Goal: Information Seeking & Learning: Learn about a topic

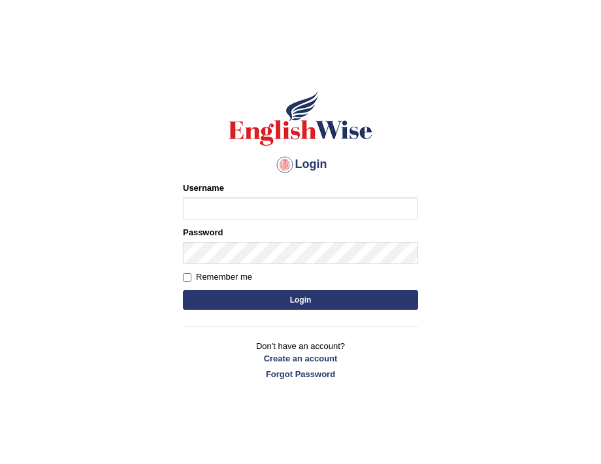
type input "burcin"
click at [308, 304] on button "Login" at bounding box center [300, 300] width 235 height 20
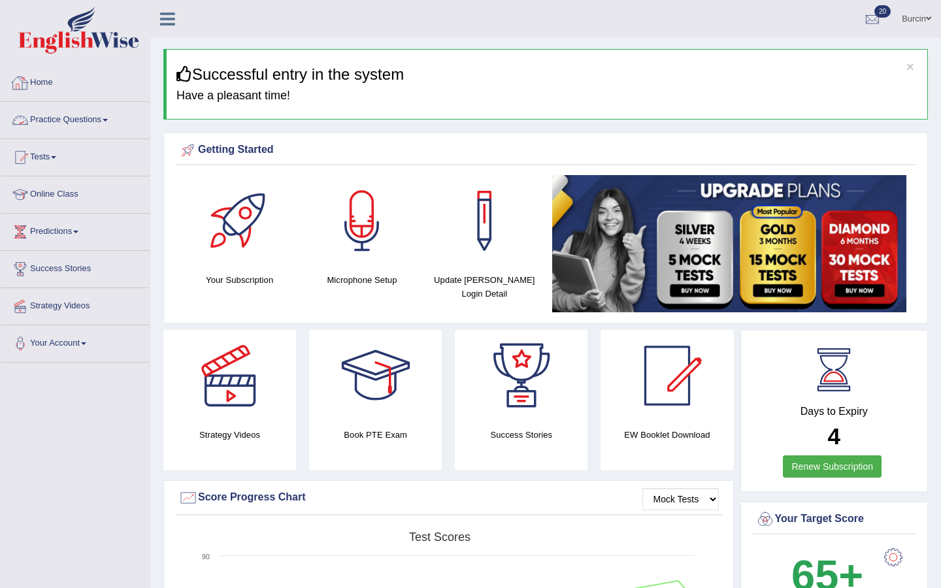
click at [39, 83] on link "Home" at bounding box center [75, 81] width 149 height 33
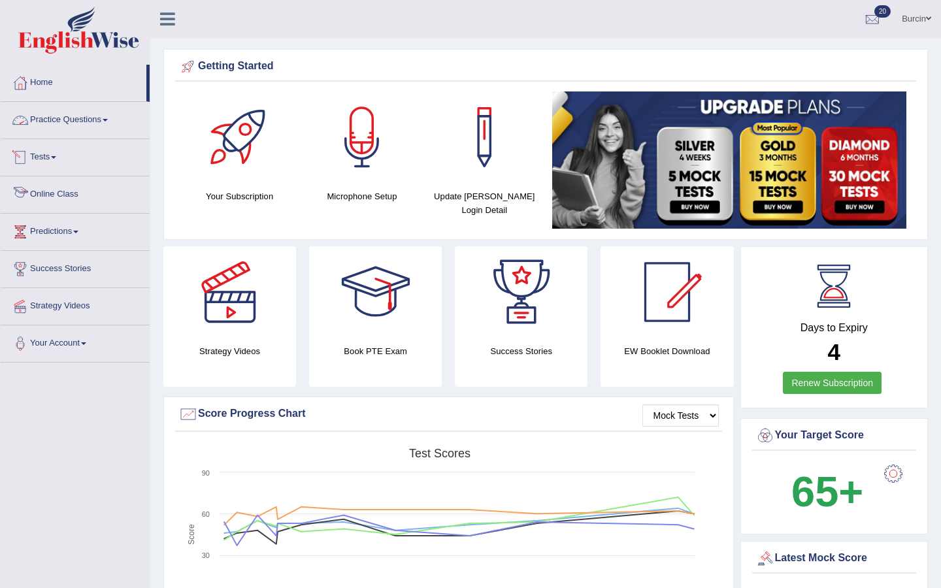
click at [101, 127] on link "Practice Questions" at bounding box center [75, 118] width 149 height 33
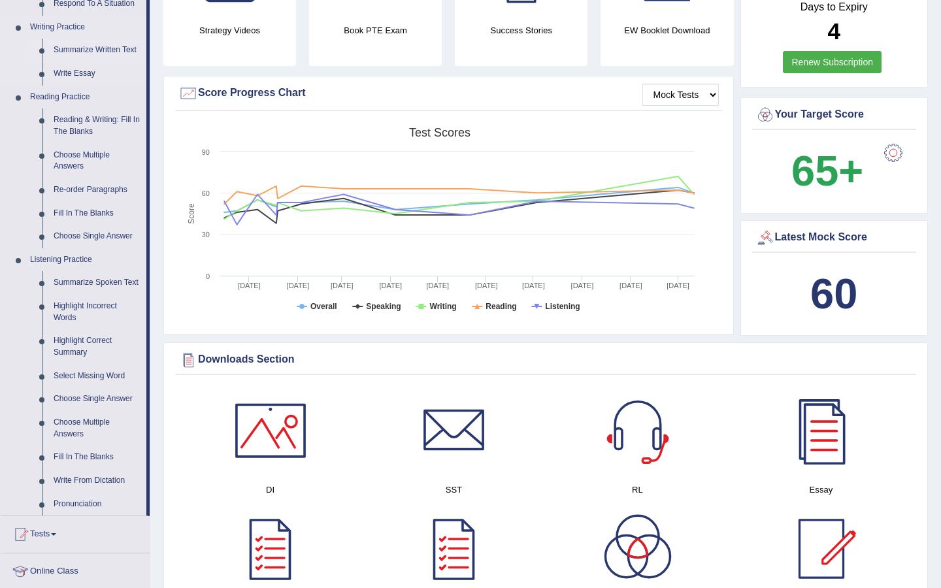
scroll to position [317, 0]
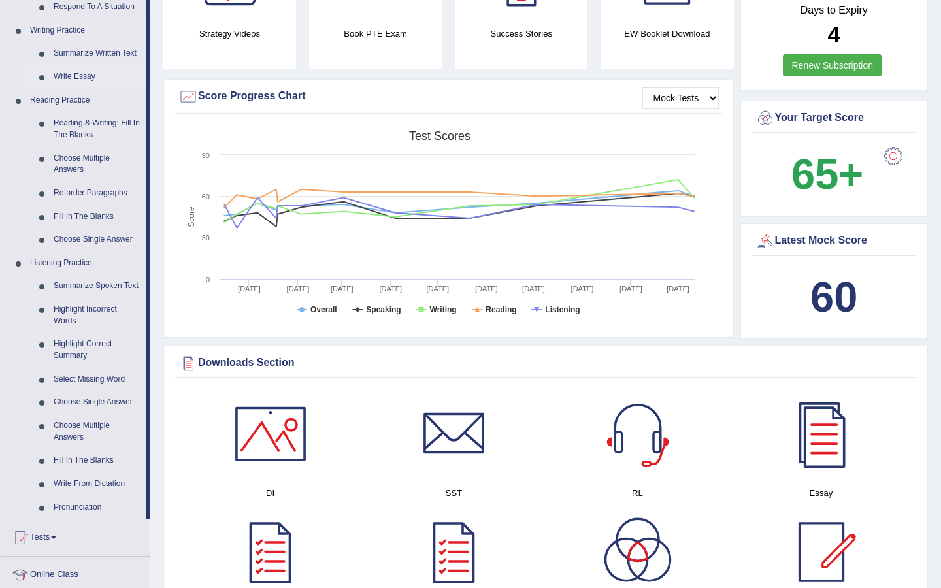
click at [88, 76] on link "Write Essay" at bounding box center [97, 77] width 99 height 24
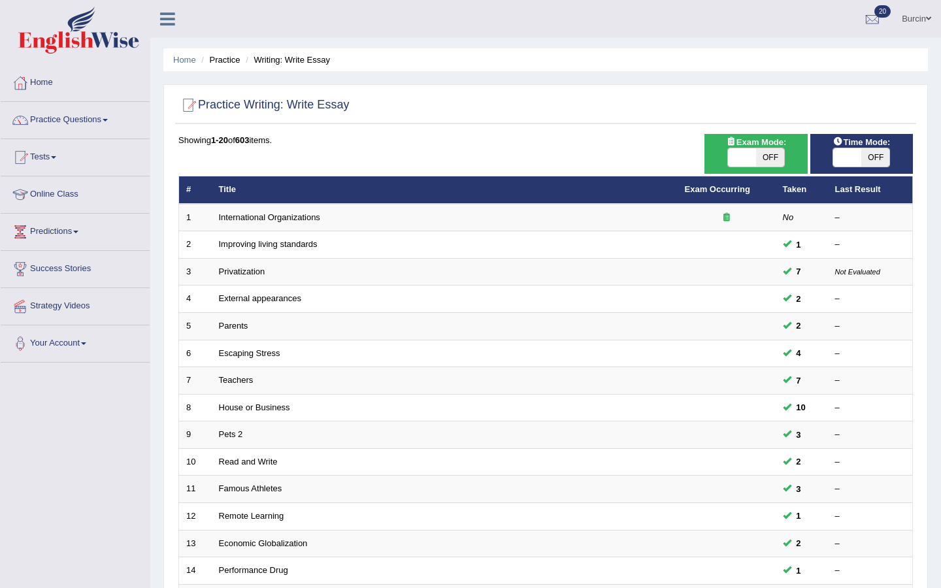
click at [878, 160] on span "OFF" at bounding box center [875, 157] width 28 height 18
checkbox input "true"
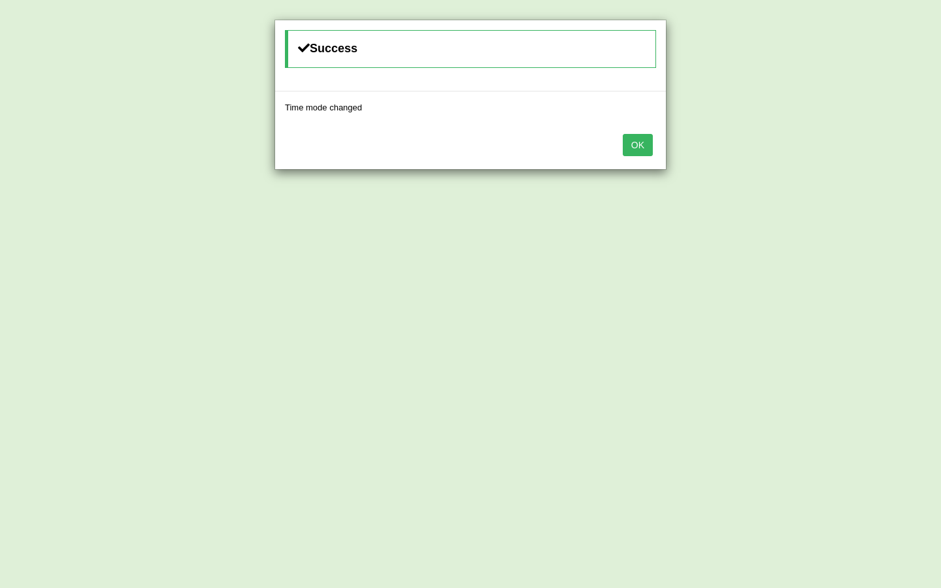
click at [634, 144] on button "OK" at bounding box center [637, 145] width 30 height 22
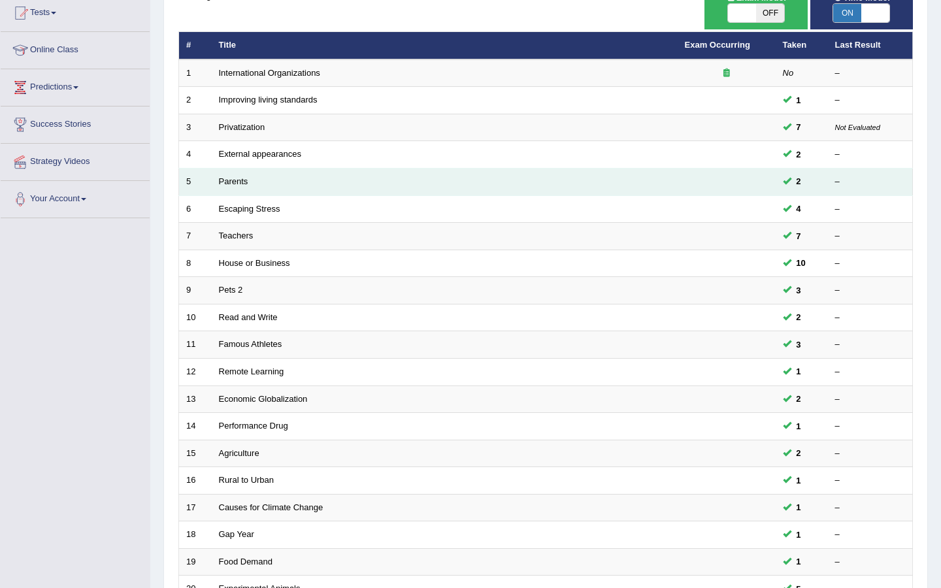
scroll to position [277, 0]
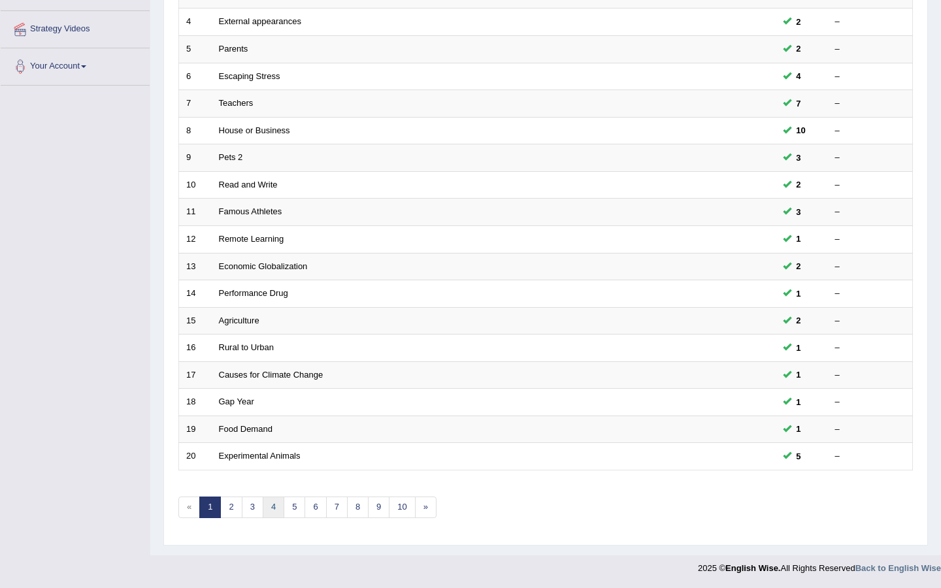
click at [273, 504] on link "4" at bounding box center [274, 507] width 22 height 22
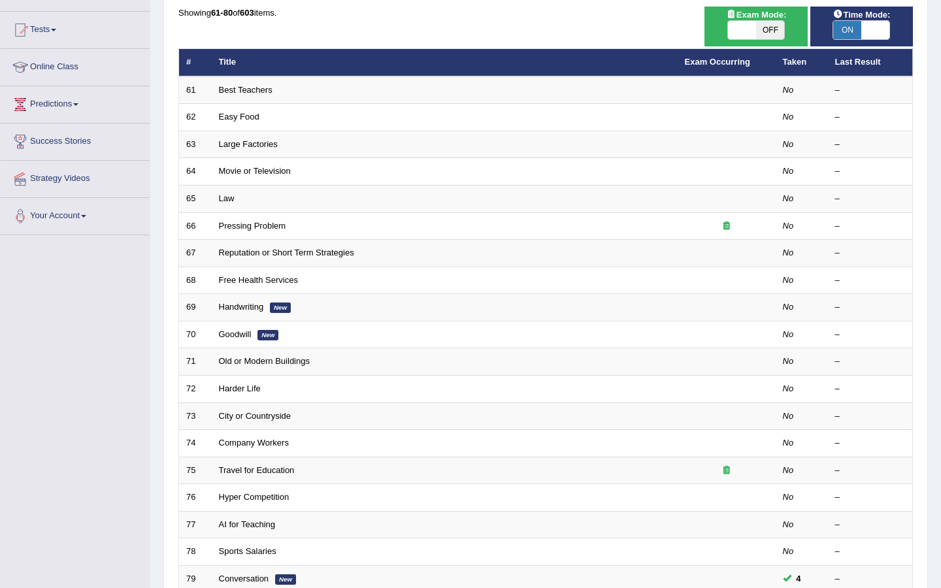
scroll to position [277, 0]
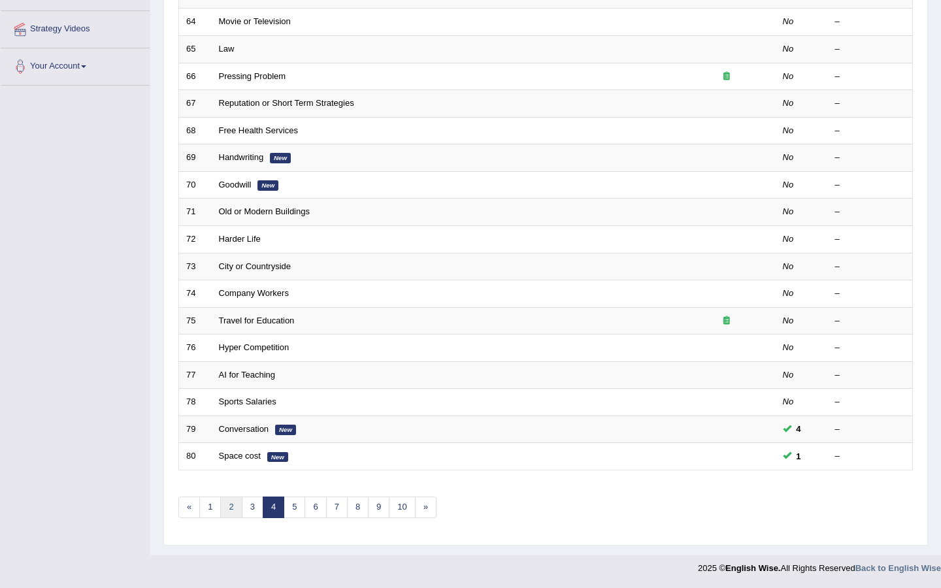
click at [225, 506] on link "2" at bounding box center [231, 507] width 22 height 22
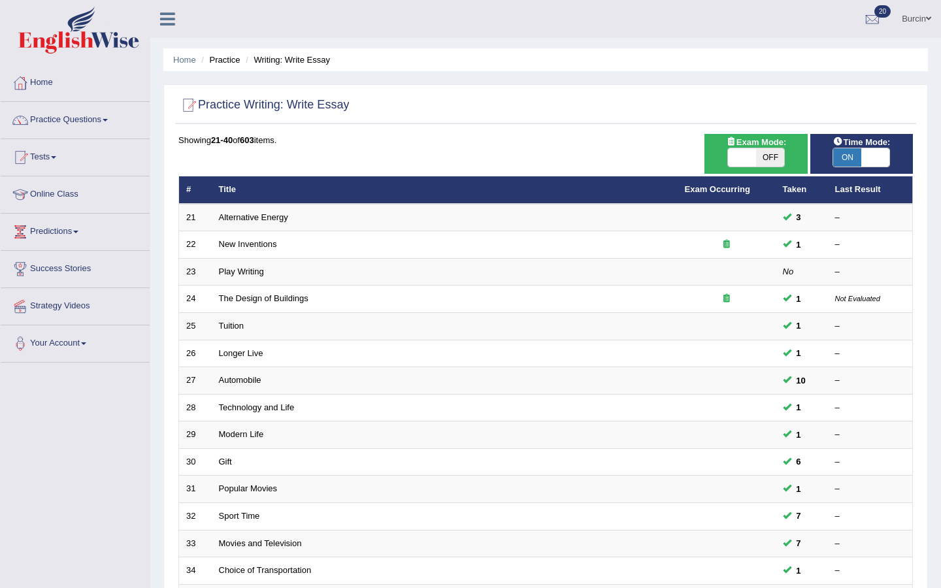
scroll to position [277, 0]
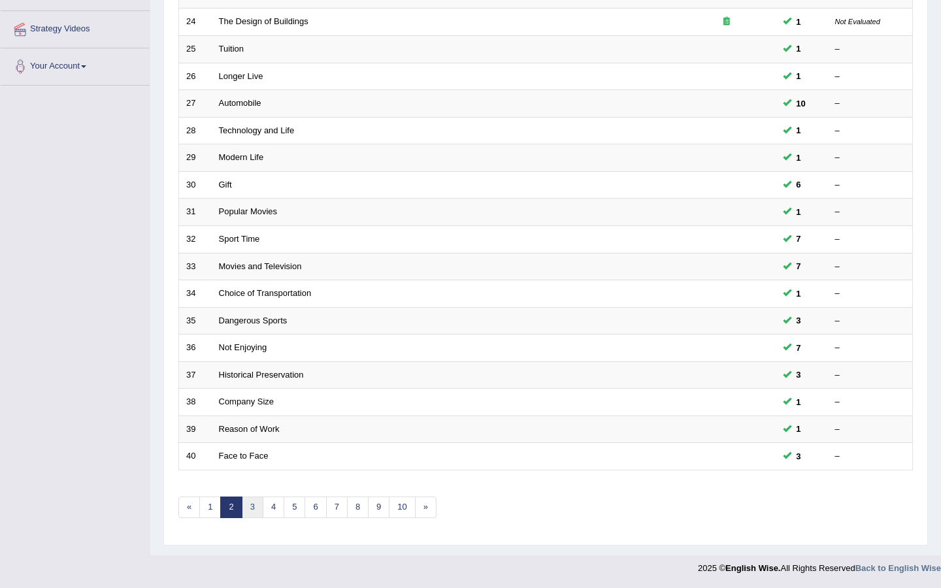
click at [256, 513] on link "3" at bounding box center [253, 507] width 22 height 22
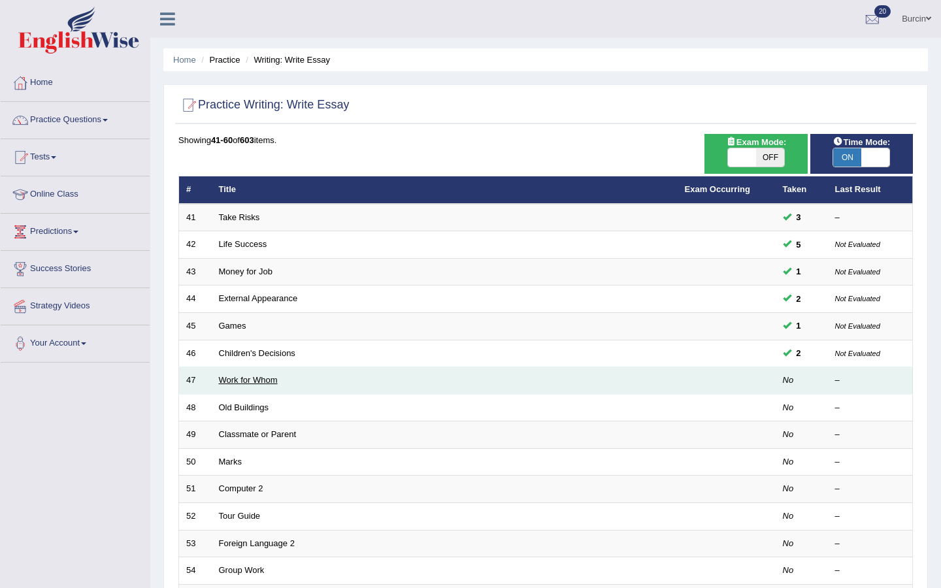
click at [256, 382] on link "Work for Whom" at bounding box center [248, 380] width 59 height 10
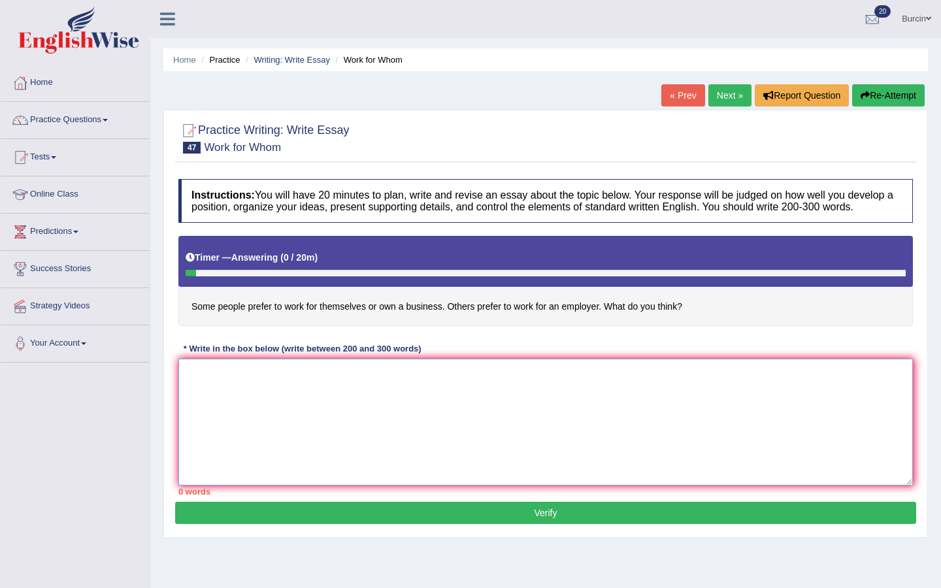
click at [233, 391] on textarea at bounding box center [545, 422] width 734 height 127
click at [314, 385] on textarea "The increased influence of the options" at bounding box center [545, 422] width 734 height 127
click at [411, 389] on textarea "The increased influence of the some working options" at bounding box center [545, 422] width 734 height 127
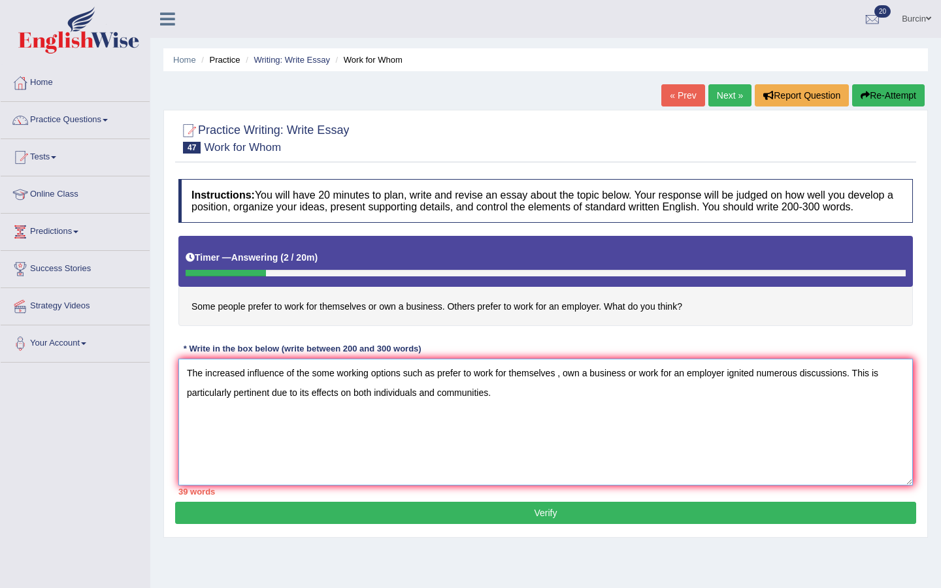
click at [186, 379] on textarea "The increased influence of the some working options such as prefer to work for …" at bounding box center [545, 422] width 734 height 127
click at [574, 388] on textarea "The increased influence of the some working options such as prefer to work for …" at bounding box center [545, 422] width 734 height 127
click at [510, 406] on textarea "The increased influence of the some working options such as prefer to work for …" at bounding box center [545, 422] width 734 height 127
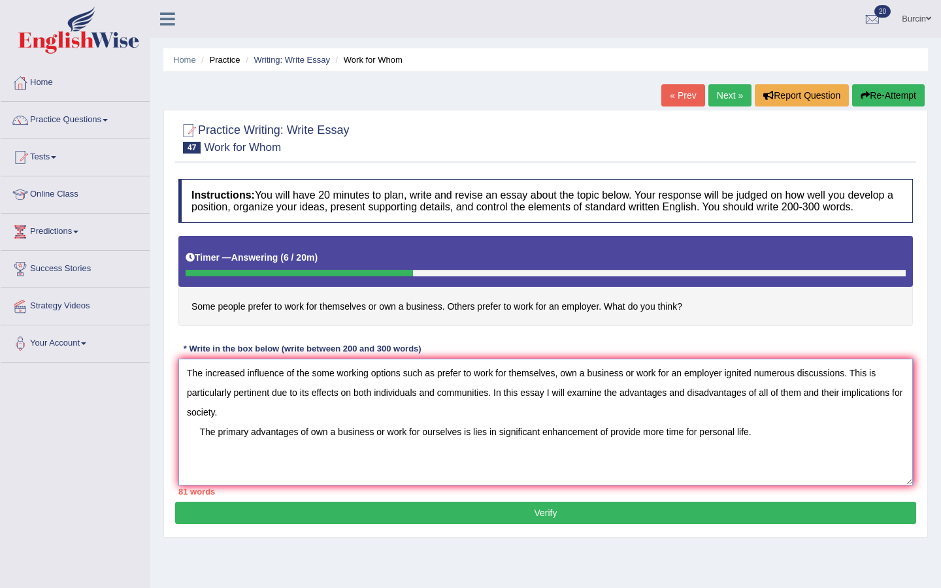
drag, startPoint x: 199, startPoint y: 444, endPoint x: 256, endPoint y: 471, distance: 62.8
click at [256, 471] on textarea "The increased influence of the some working options such as prefer to work for …" at bounding box center [545, 422] width 734 height 127
click at [765, 449] on textarea "The increased influence of the some working options such as prefer to work for …" at bounding box center [545, 422] width 734 height 127
drag, startPoint x: 279, startPoint y: 464, endPoint x: 443, endPoint y: 464, distance: 163.9
click at [443, 464] on textarea "The increased influence of the some working options such as prefer to work for …" at bounding box center [545, 422] width 734 height 127
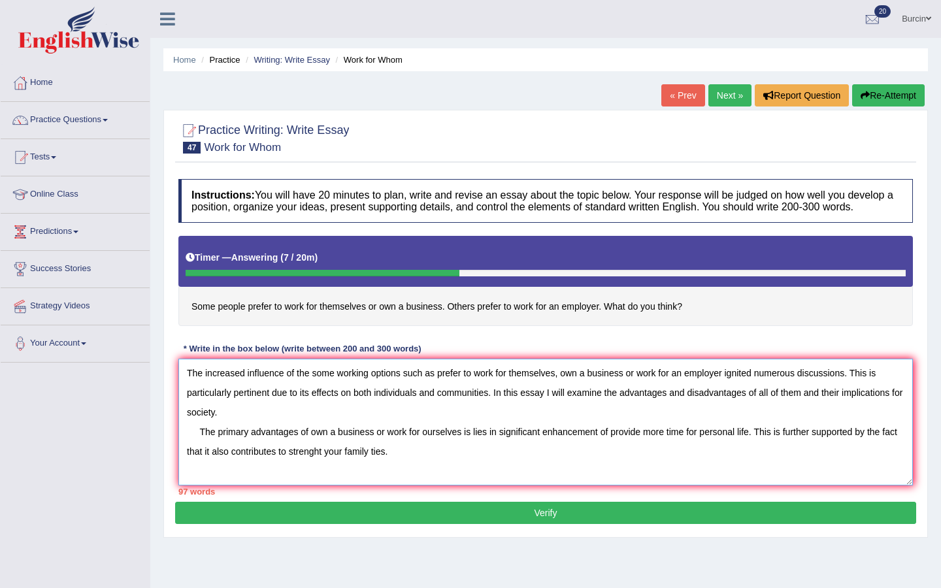
click at [744, 475] on textarea "The increased influence of the some working options such as prefer to work for …" at bounding box center [545, 422] width 734 height 127
drag, startPoint x: 395, startPoint y: 462, endPoint x: 531, endPoint y: 466, distance: 135.9
click at [531, 466] on textarea "The increased influence of the some working options such as prefer to work for …" at bounding box center [545, 422] width 734 height 127
click at [541, 464] on textarea "The increased influence of the some working options such as prefer to work for …" at bounding box center [545, 422] width 734 height 127
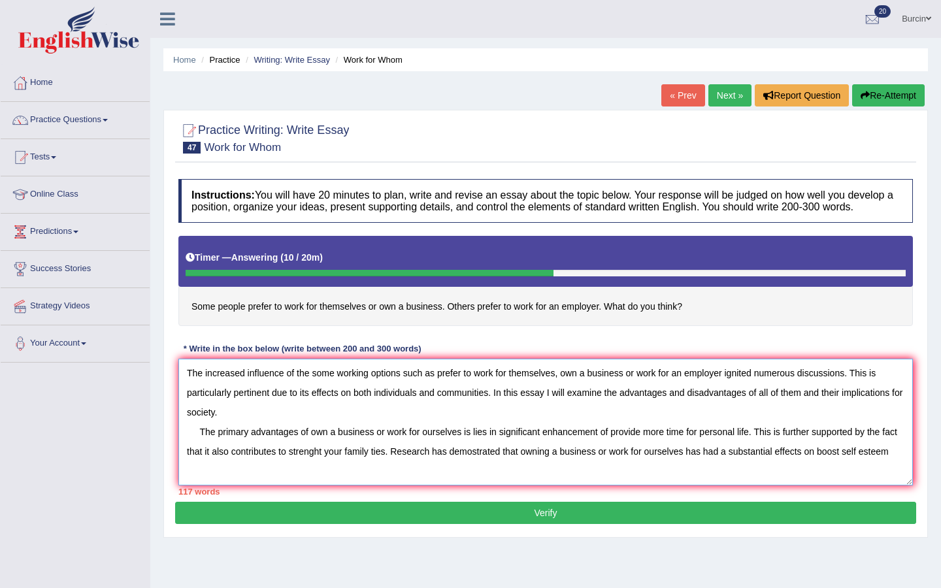
drag, startPoint x: 826, startPoint y: 464, endPoint x: 901, endPoint y: 466, distance: 75.1
click at [901, 466] on textarea "The increased influence of the some working options such as prefer to work for …" at bounding box center [545, 422] width 734 height 127
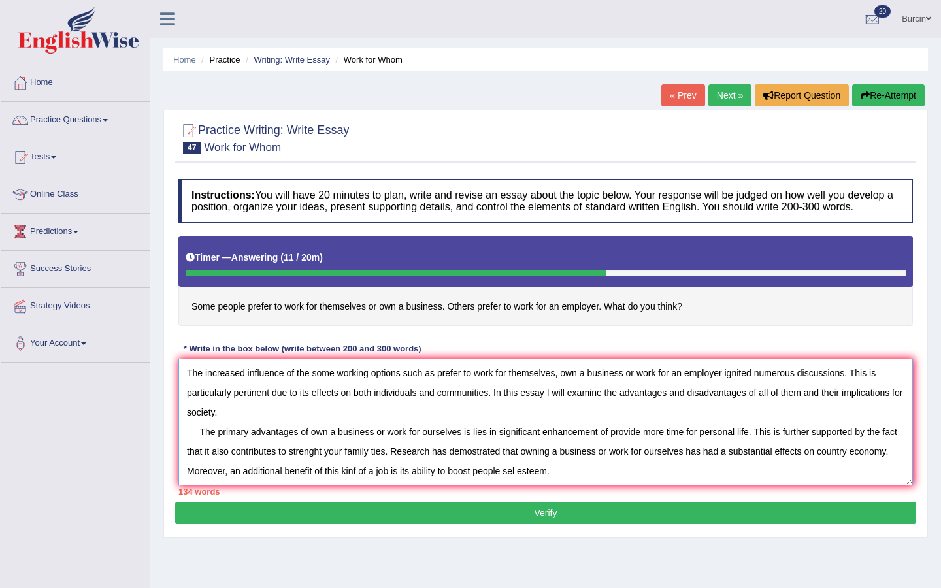
click at [522, 484] on textarea "The increased influence of the some working options such as prefer to work for …" at bounding box center [545, 422] width 734 height 127
click at [358, 481] on textarea "The increased influence of the some working options such as prefer to work for …" at bounding box center [545, 422] width 734 height 127
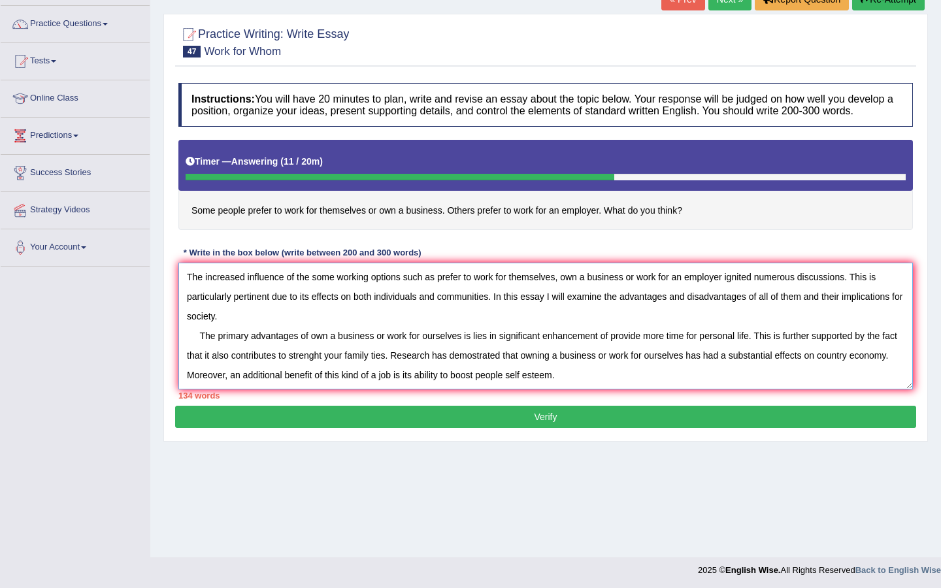
scroll to position [98, 0]
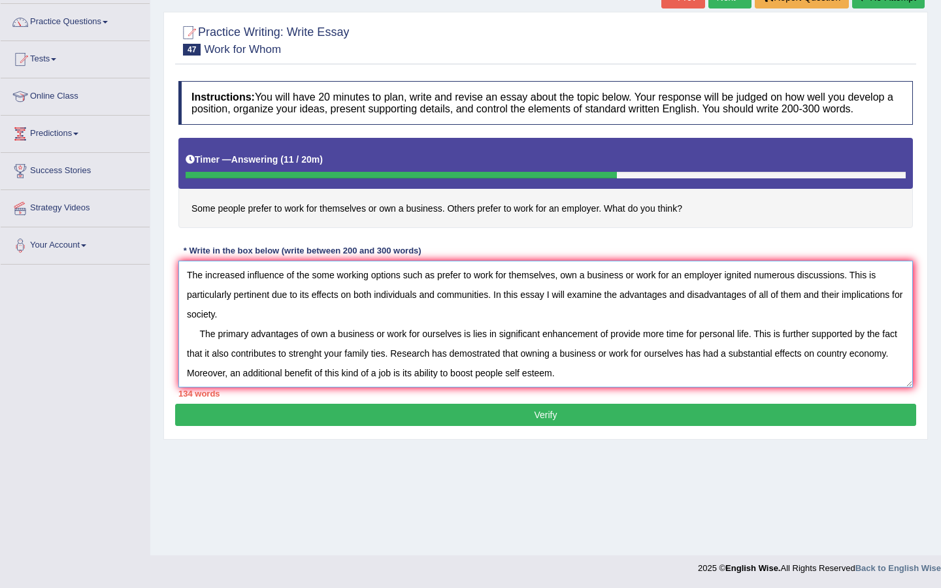
click at [565, 382] on textarea "The increased influence of the some working options such as prefer to work for …" at bounding box center [545, 324] width 734 height 127
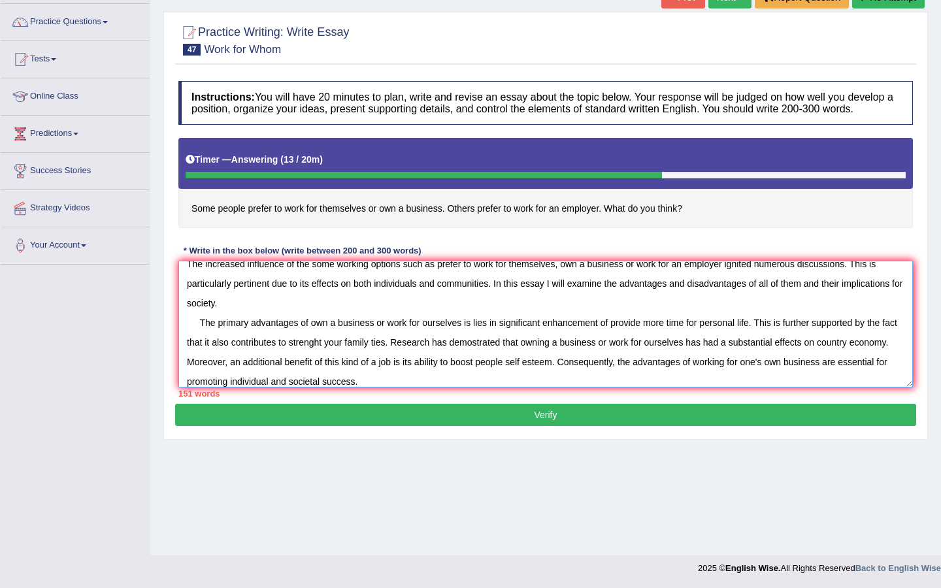
scroll to position [31, 0]
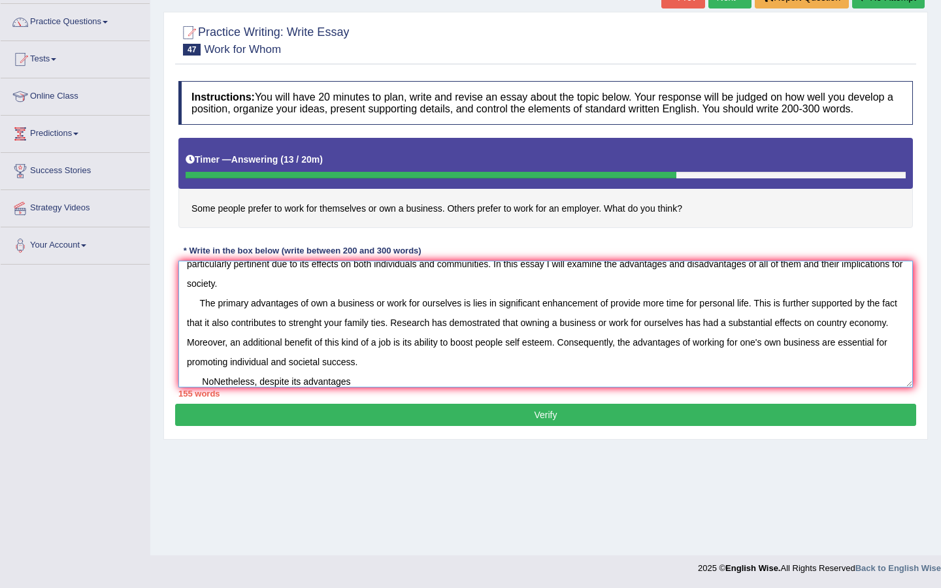
drag, startPoint x: 699, startPoint y: 354, endPoint x: 827, endPoint y: 349, distance: 128.1
click at [827, 349] on textarea "The increased influence of the some working options such as prefer to work for …" at bounding box center [545, 324] width 734 height 127
click at [368, 387] on textarea "The increased influence of the some working options such as prefer to work for …" at bounding box center [545, 324] width 734 height 127
paste textarea "working for one's own business"
click at [351, 387] on textarea "The increased influence of the some working options such as prefer to work for …" at bounding box center [545, 324] width 734 height 127
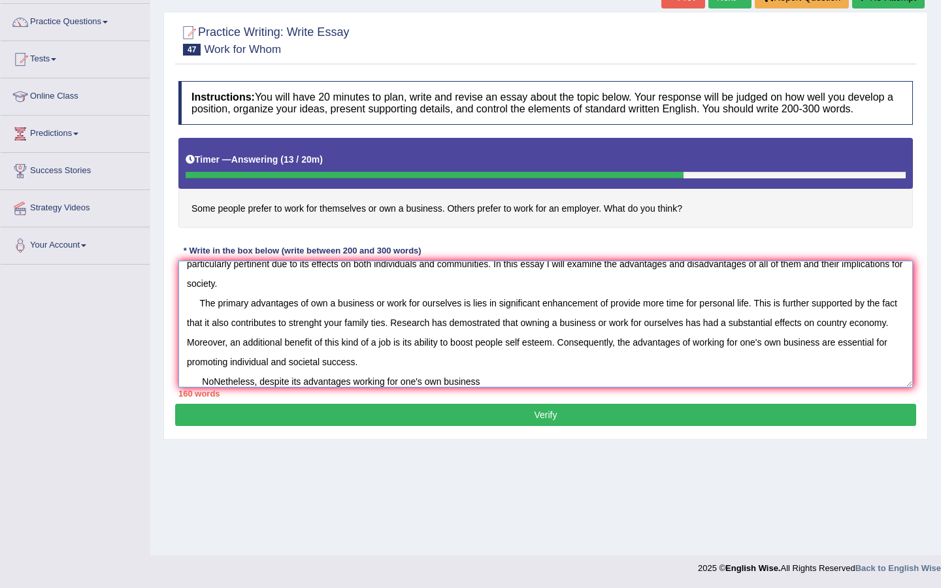
click at [487, 387] on textarea "The increased influence of the some working options such as prefer to work for …" at bounding box center [545, 324] width 734 height 127
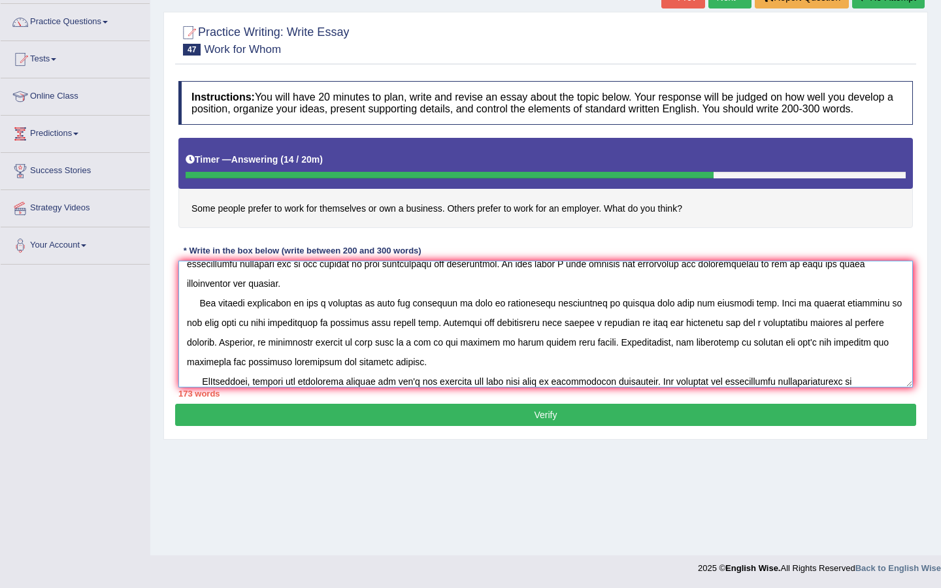
click at [840, 387] on textarea at bounding box center [545, 324] width 734 height 127
click at [888, 387] on textarea at bounding box center [545, 324] width 734 height 127
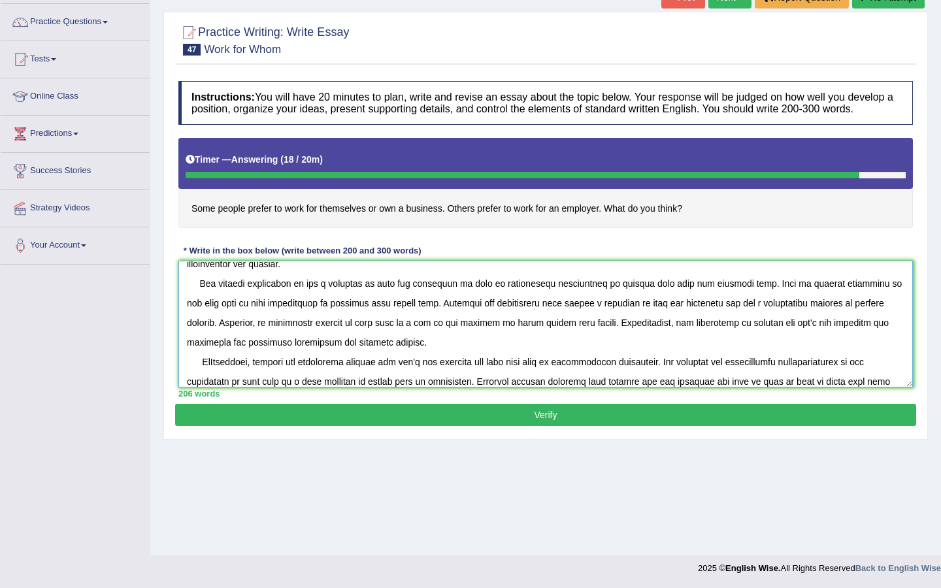
scroll to position [70, 0]
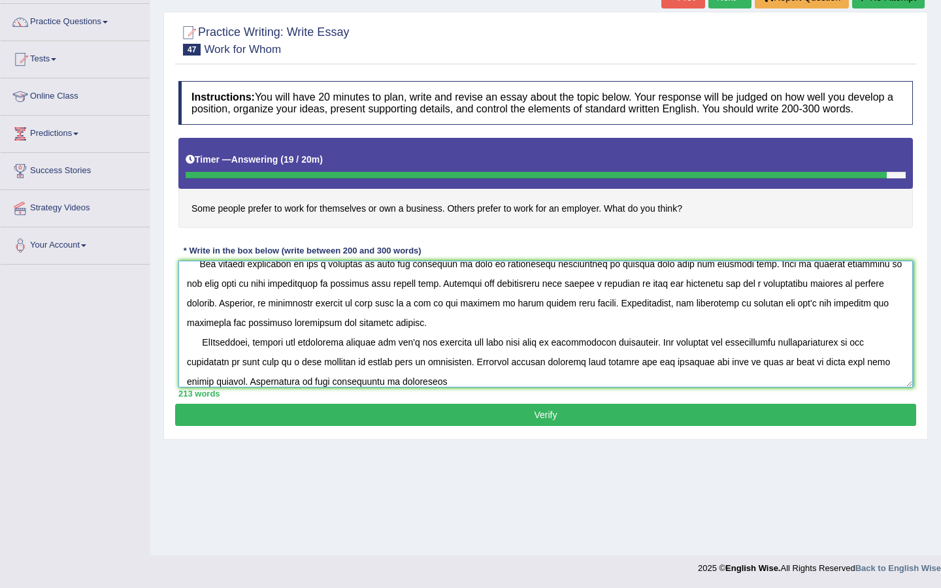
click at [395, 387] on textarea at bounding box center [545, 324] width 734 height 127
click at [470, 387] on textarea at bounding box center [545, 324] width 734 height 127
type textarea "The increased influence of the some working options such as prefer to work for …"
click at [570, 425] on button "Verify" at bounding box center [545, 415] width 741 height 22
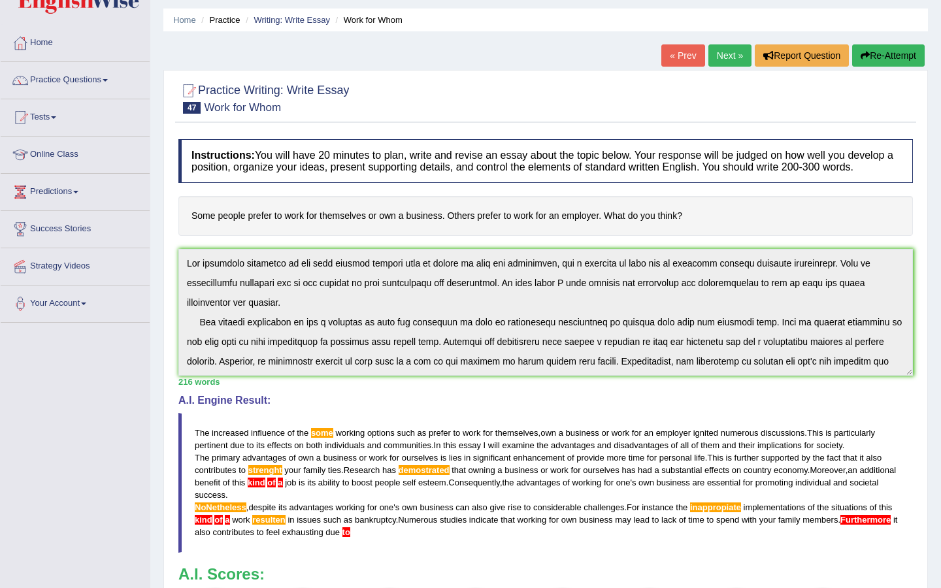
scroll to position [78, 0]
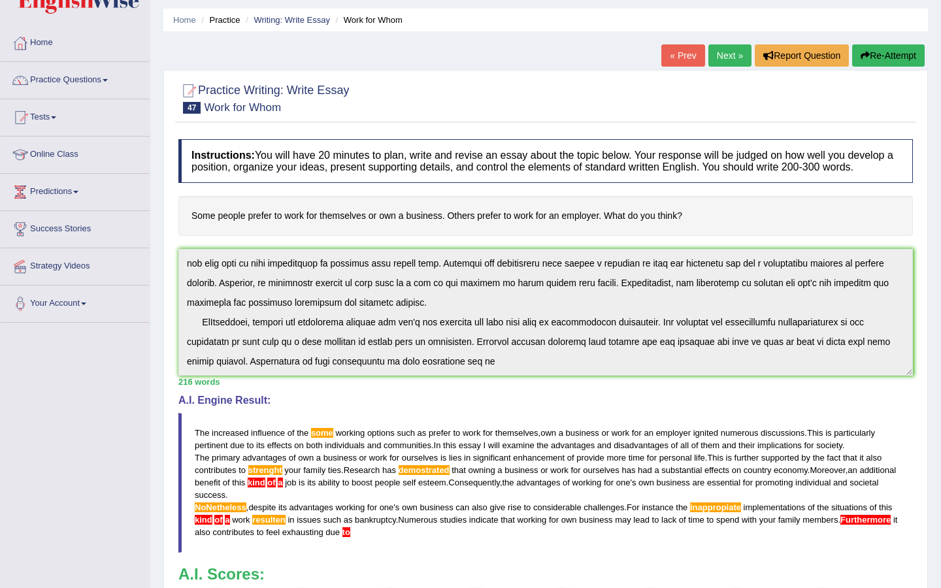
click at [293, 415] on div "Instructions: You will have 20 minutes to plan, write and revise an essay about…" at bounding box center [545, 405] width 741 height 545
click at [868, 51] on button "Re-Attempt" at bounding box center [888, 55] width 73 height 22
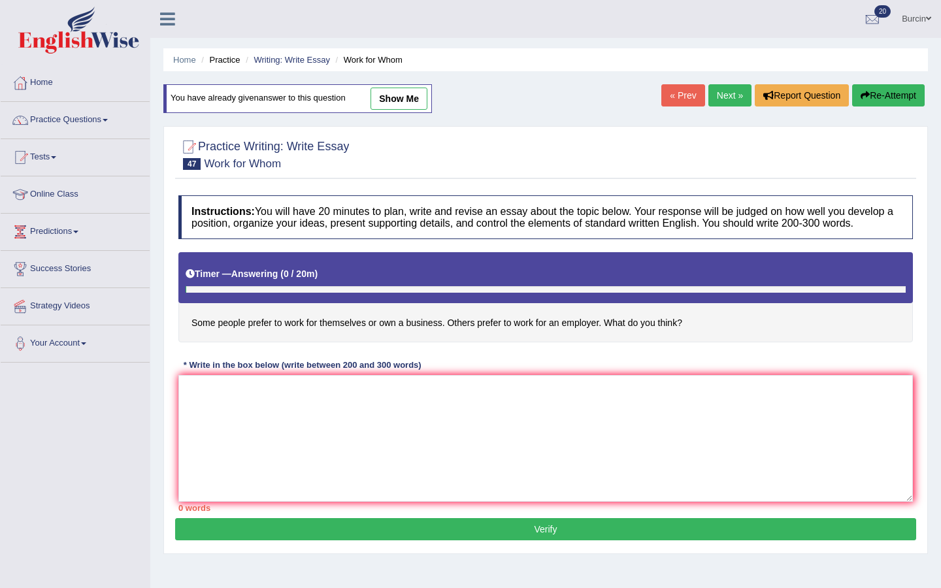
click at [246, 395] on textarea at bounding box center [545, 438] width 734 height 127
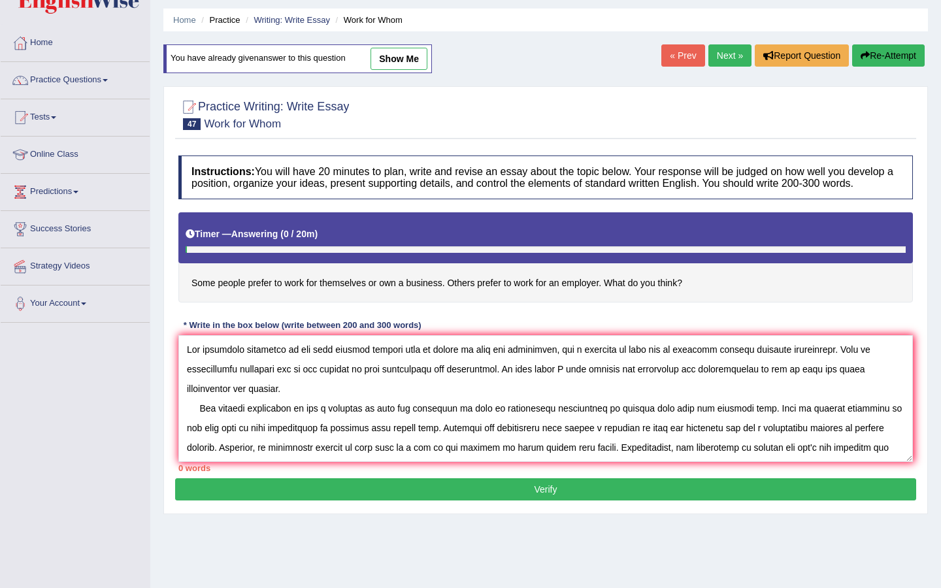
scroll to position [70, 0]
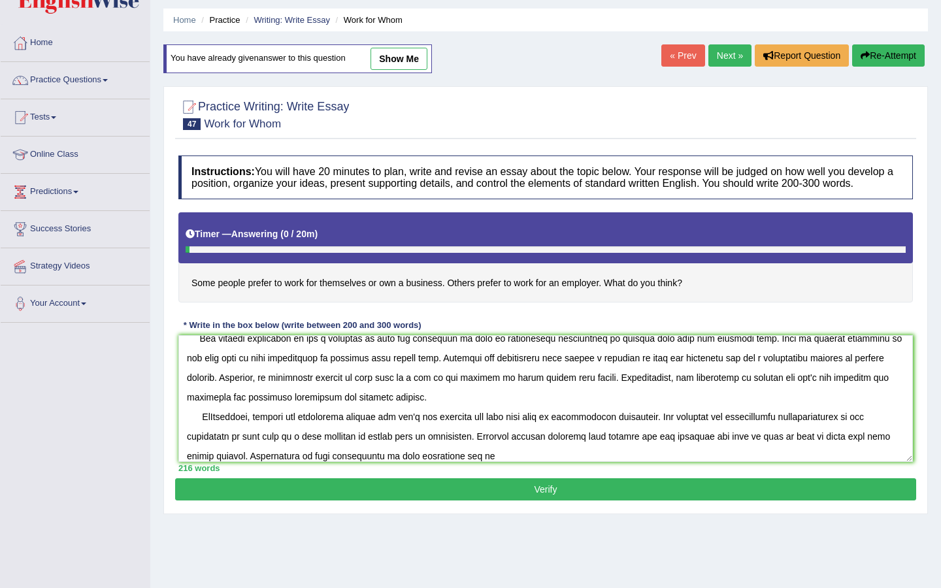
click at [412, 462] on textarea at bounding box center [545, 398] width 734 height 127
click at [410, 462] on textarea at bounding box center [545, 398] width 734 height 127
click at [472, 462] on textarea at bounding box center [545, 398] width 734 height 127
click at [427, 462] on textarea at bounding box center [545, 398] width 734 height 127
click at [896, 370] on textarea at bounding box center [545, 398] width 734 height 127
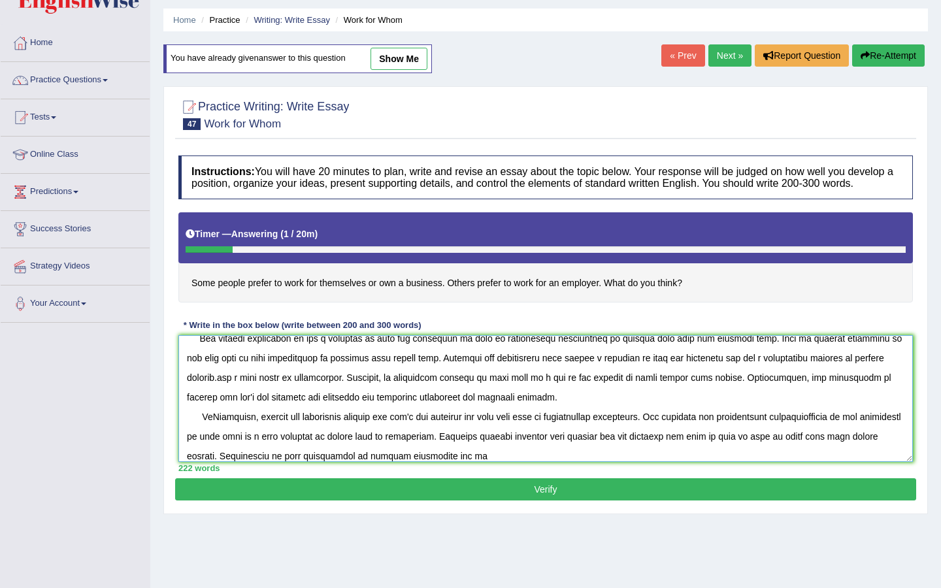
click at [504, 462] on textarea at bounding box center [545, 398] width 734 height 127
click at [565, 462] on textarea at bounding box center [545, 398] width 734 height 127
click at [657, 462] on textarea at bounding box center [545, 398] width 734 height 127
click at [770, 462] on textarea at bounding box center [545, 398] width 734 height 127
click at [255, 462] on textarea at bounding box center [545, 398] width 734 height 127
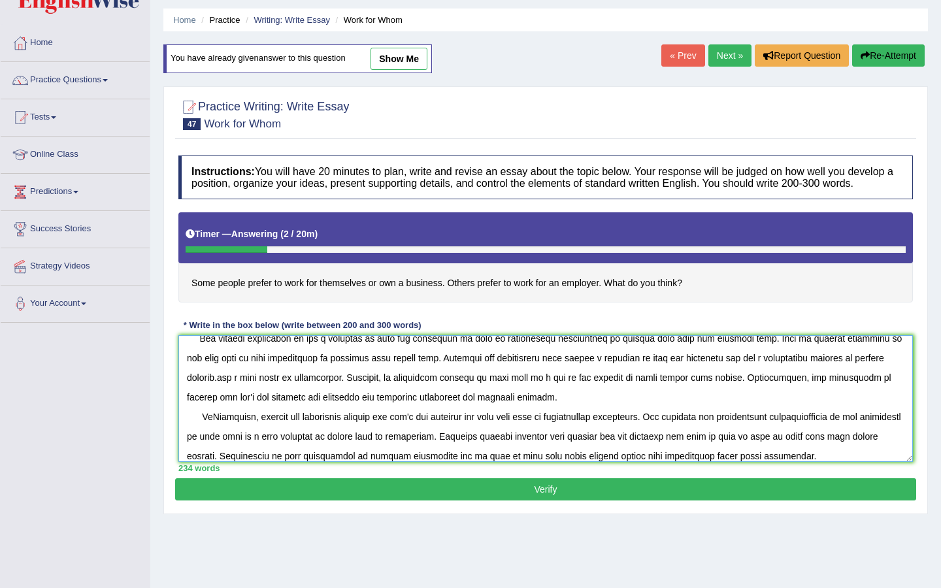
click at [252, 462] on textarea at bounding box center [545, 398] width 734 height 127
click at [902, 462] on textarea at bounding box center [545, 398] width 734 height 127
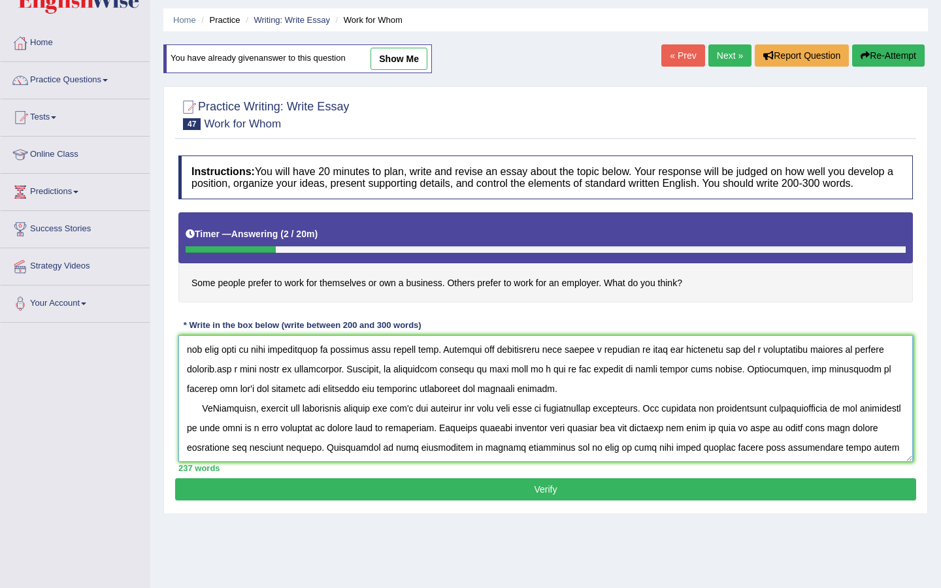
click at [899, 458] on textarea at bounding box center [545, 398] width 734 height 127
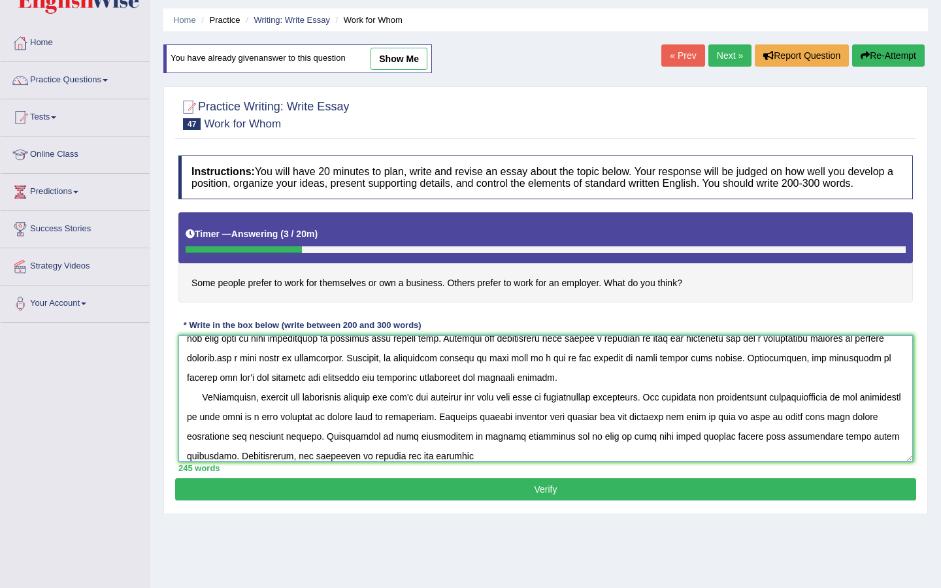
click at [312, 462] on textarea at bounding box center [545, 398] width 734 height 127
click at [390, 462] on textarea at bounding box center [545, 398] width 734 height 127
click at [496, 462] on textarea at bounding box center [545, 398] width 734 height 127
click at [220, 404] on textarea at bounding box center [545, 398] width 734 height 127
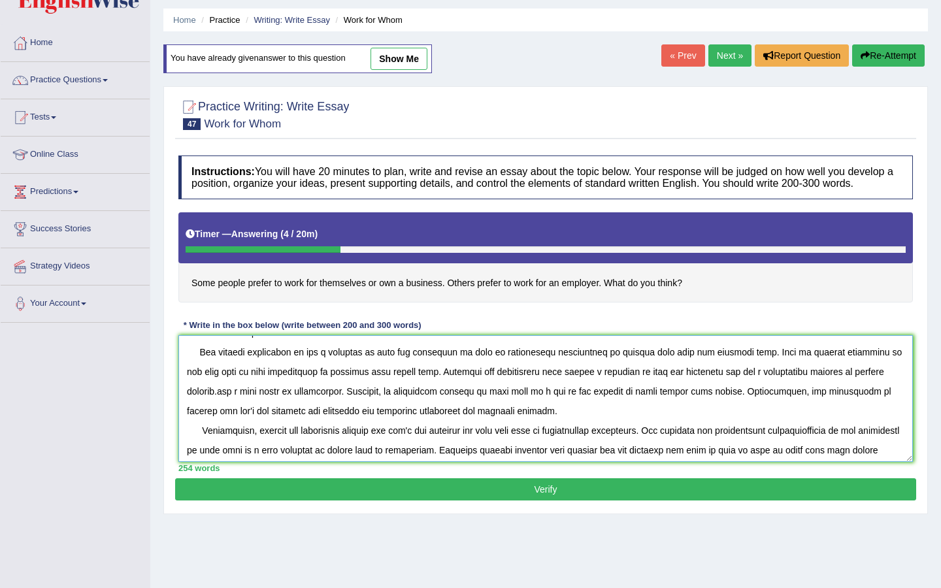
scroll to position [58, 0]
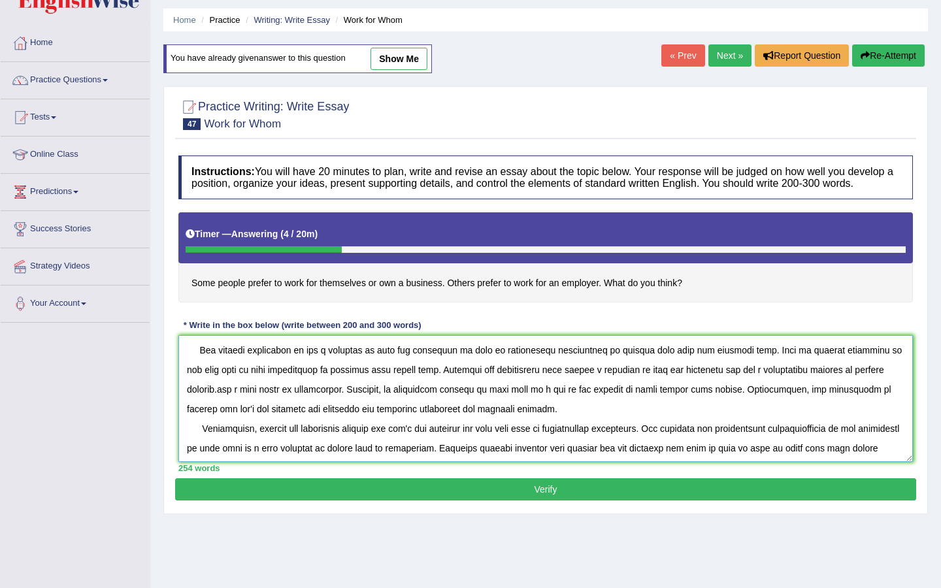
click at [227, 400] on textarea at bounding box center [545, 398] width 734 height 127
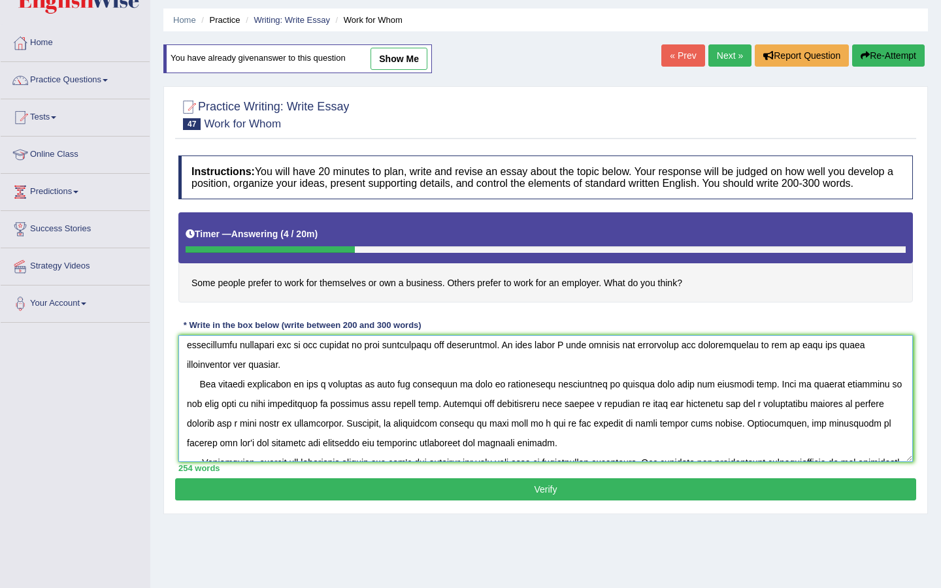
scroll to position [98, 0]
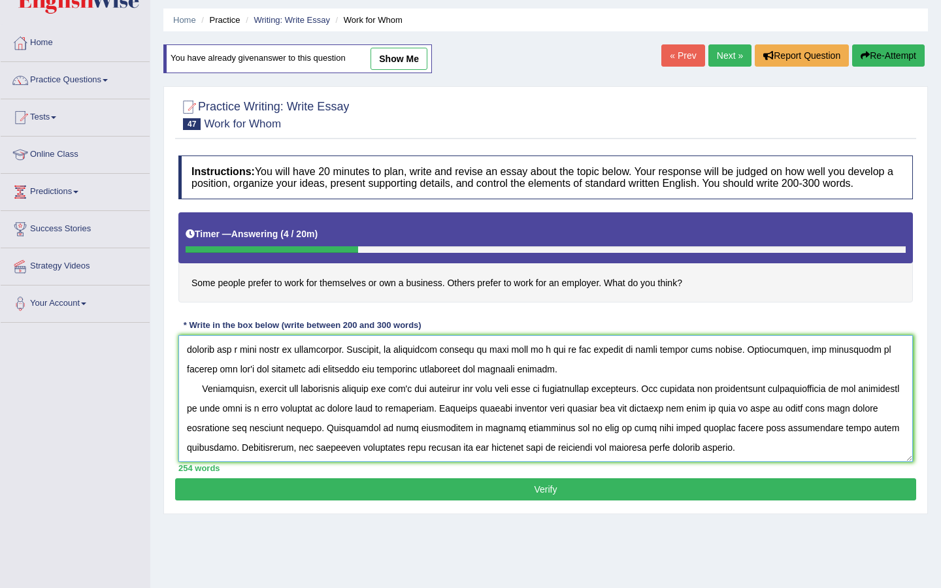
click at [777, 403] on textarea at bounding box center [545, 398] width 734 height 127
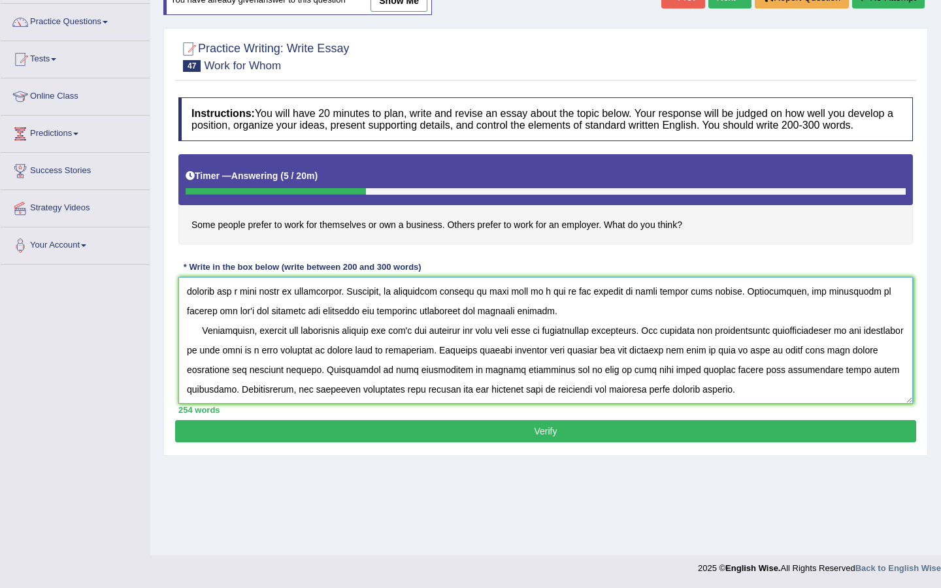
click at [713, 396] on textarea at bounding box center [545, 340] width 734 height 127
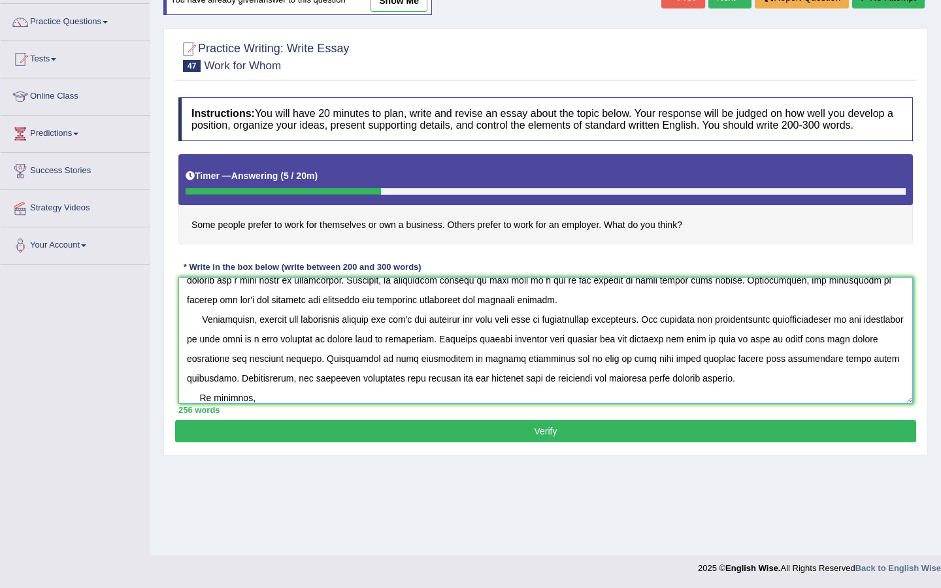
drag, startPoint x: 376, startPoint y: 392, endPoint x: 481, endPoint y: 390, distance: 105.2
click at [481, 390] on textarea at bounding box center [545, 340] width 734 height 127
click at [267, 404] on textarea at bounding box center [545, 340] width 734 height 127
paste textarea "working for own business"
click at [251, 404] on textarea at bounding box center [545, 340] width 734 height 127
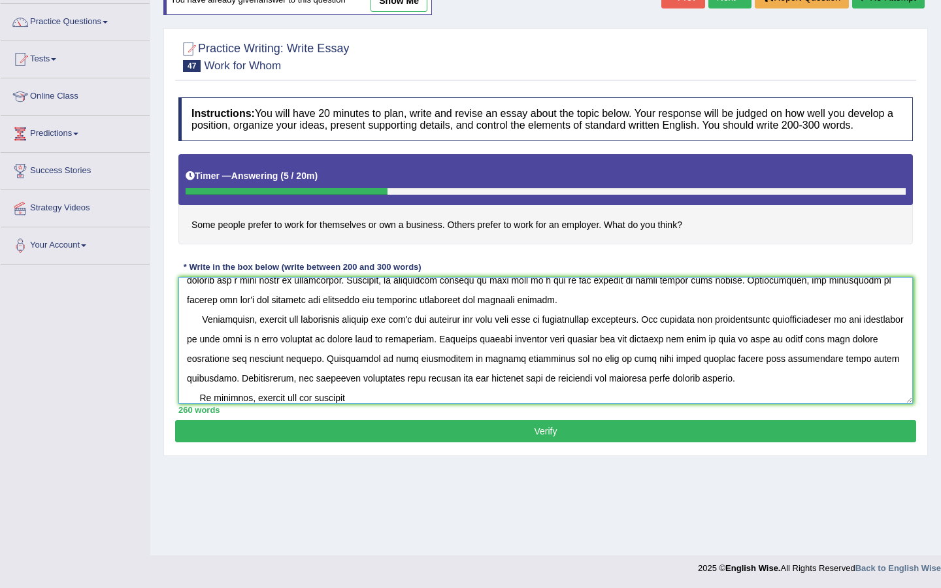
click at [368, 402] on textarea at bounding box center [545, 340] width 734 height 127
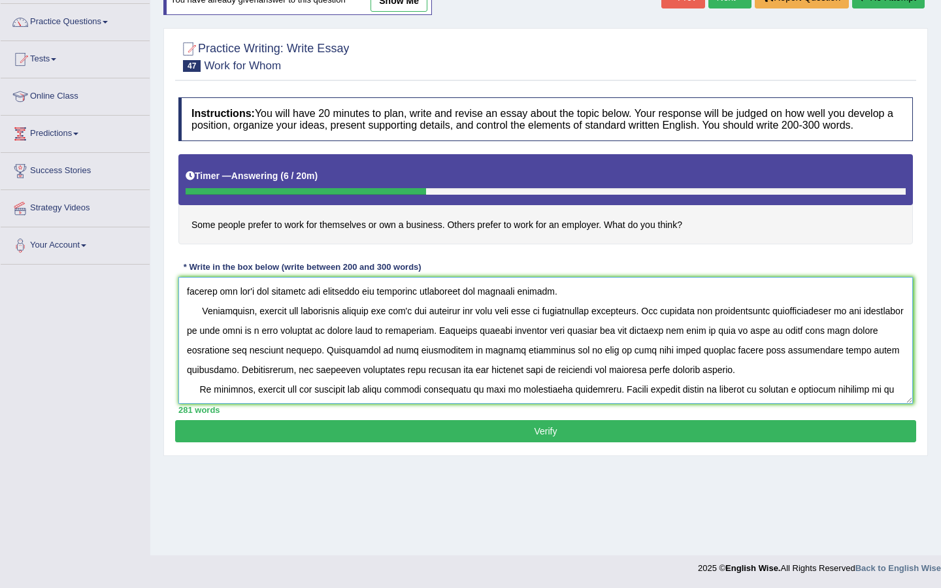
scroll to position [129, 0]
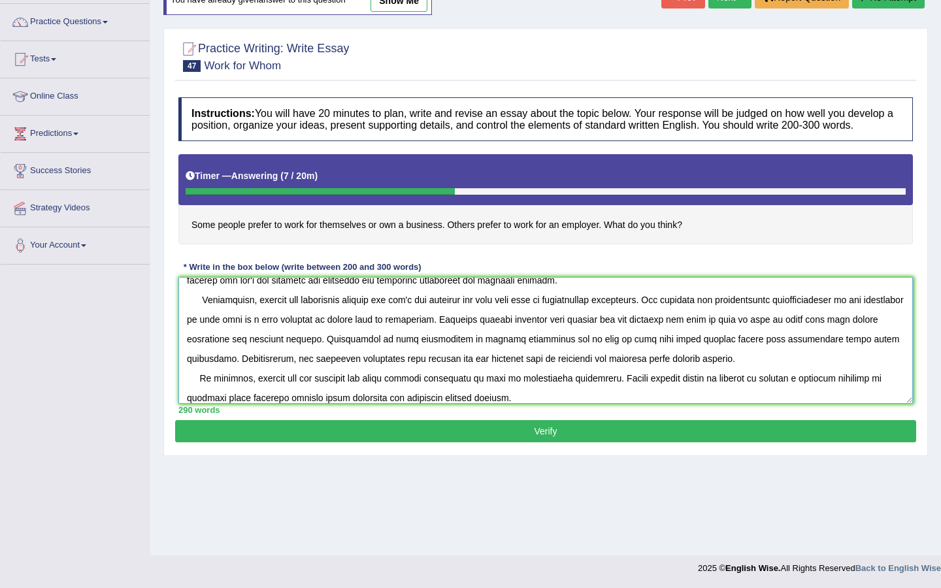
click at [500, 404] on textarea at bounding box center [545, 340] width 734 height 127
click at [379, 404] on textarea at bounding box center [545, 340] width 734 height 127
type textarea "The increased influence of the some working options such as prefer to work for …"
click at [726, 442] on button "Verify" at bounding box center [545, 431] width 741 height 22
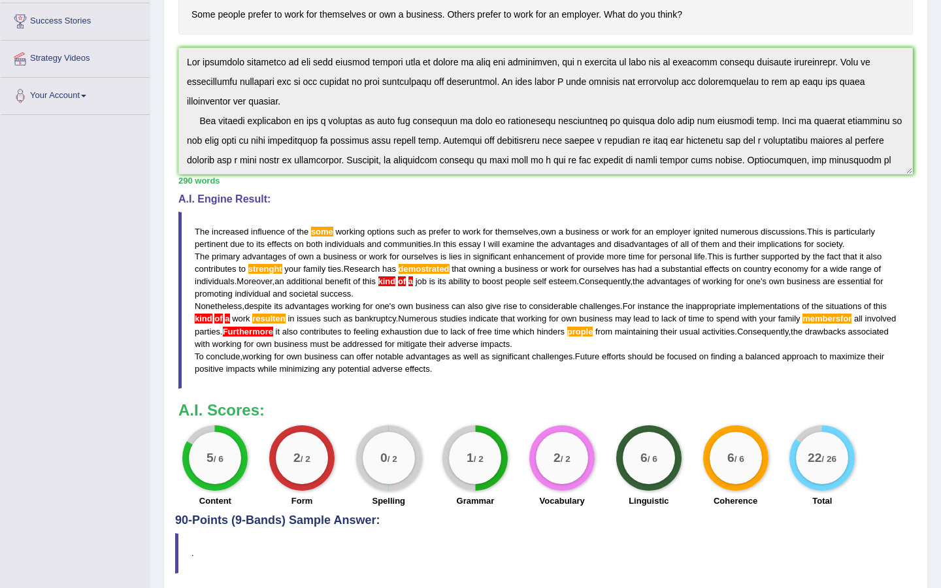
scroll to position [0, 0]
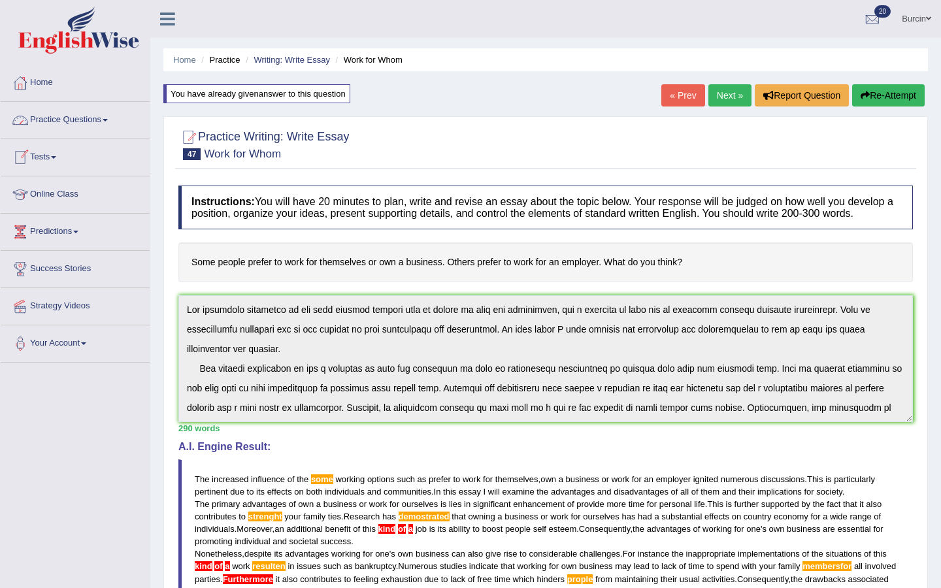
click at [55, 84] on link "Home" at bounding box center [75, 81] width 149 height 33
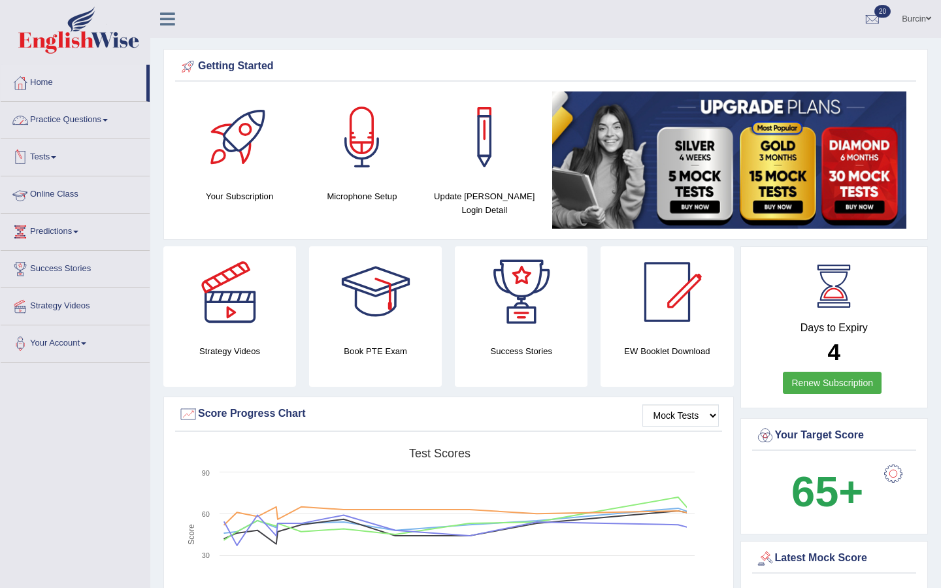
click at [98, 119] on link "Practice Questions" at bounding box center [75, 118] width 149 height 33
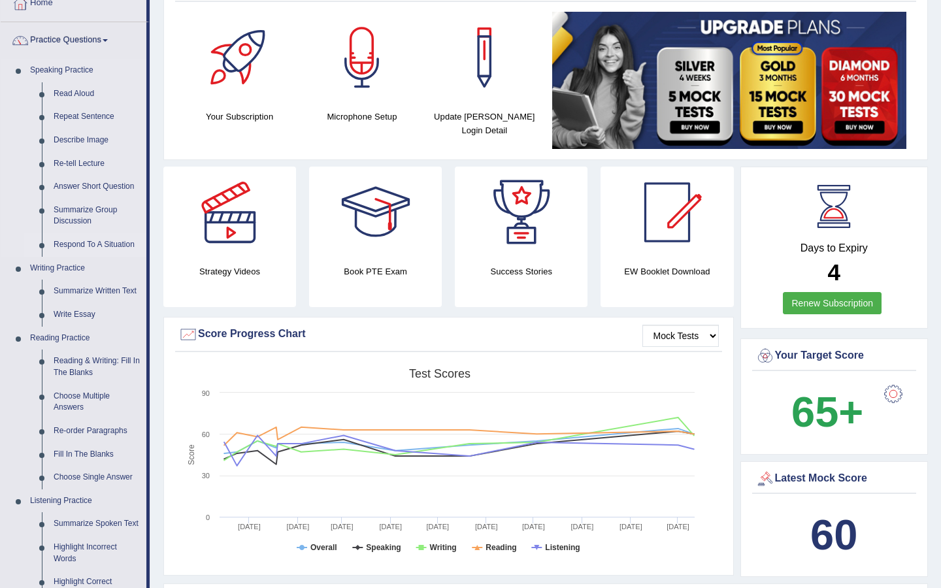
scroll to position [86, 0]
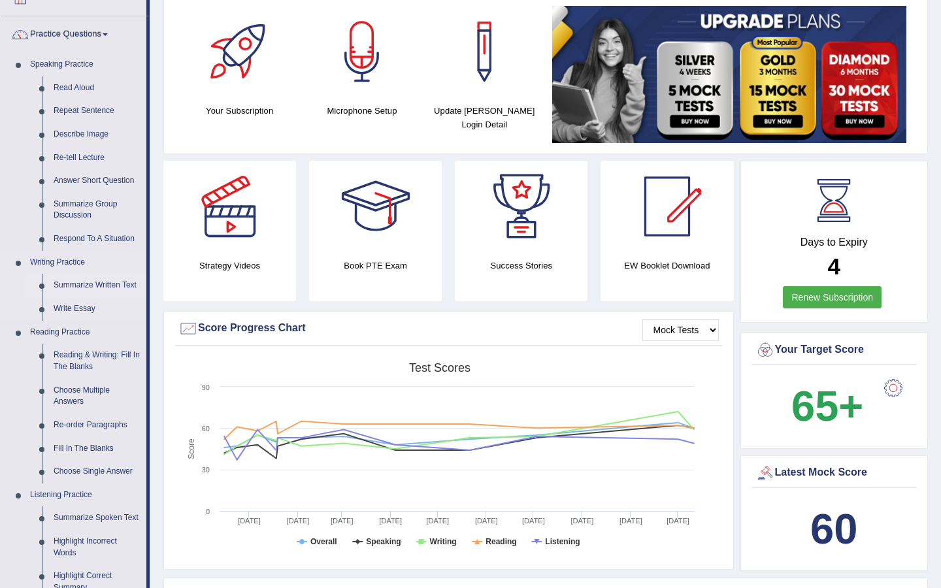
click at [111, 285] on link "Summarize Written Text" at bounding box center [97, 286] width 99 height 24
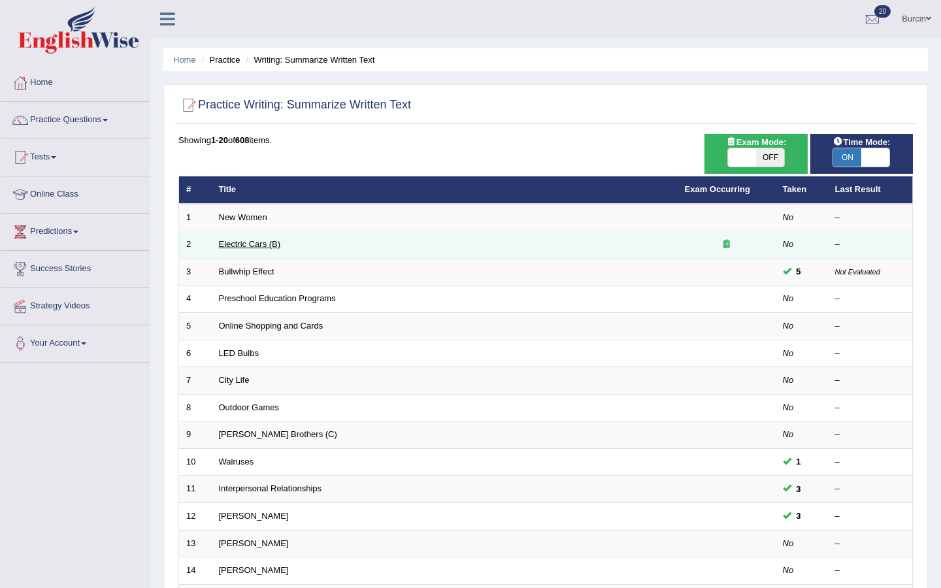
click at [245, 242] on link "Electric Cars (B)" at bounding box center [250, 244] width 62 height 10
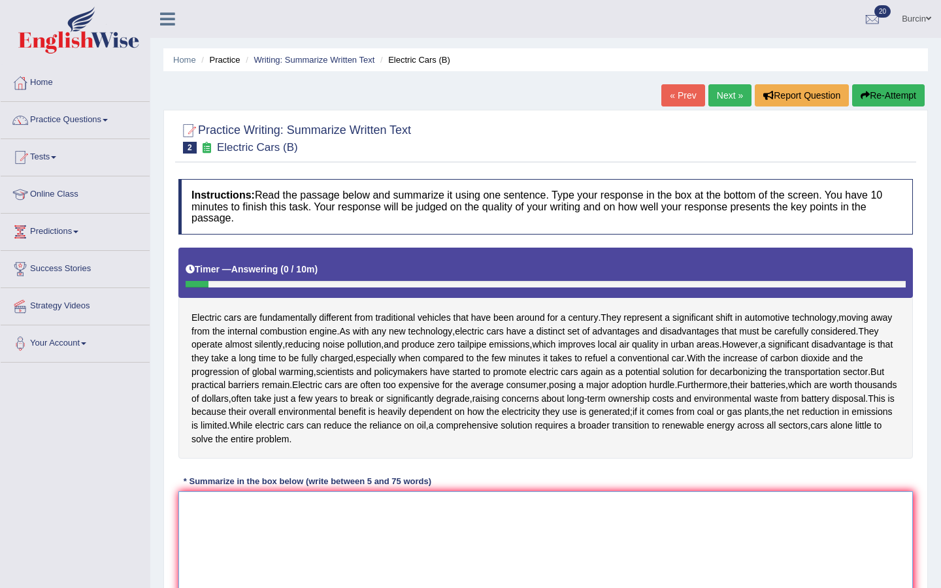
click at [248, 504] on textarea at bounding box center [545, 554] width 734 height 127
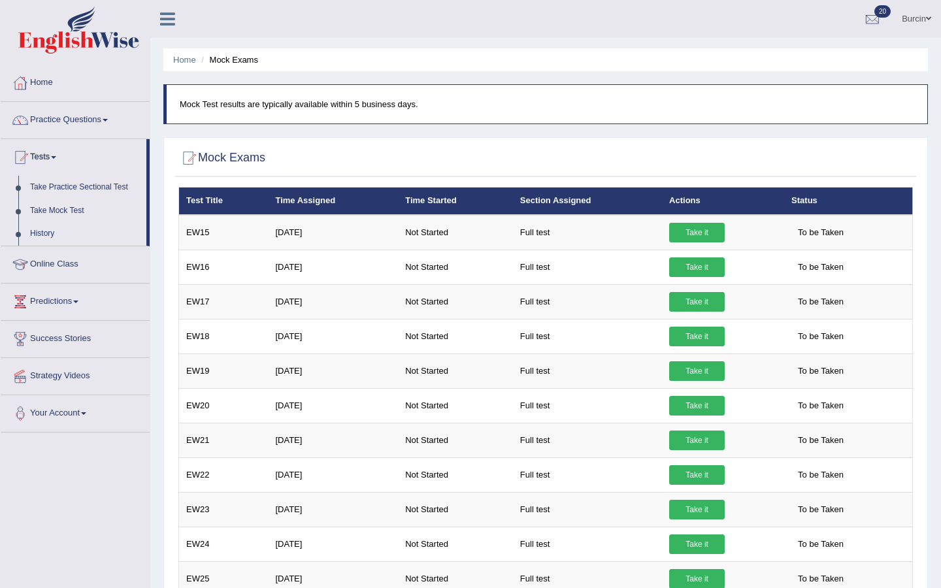
click at [48, 232] on link "History" at bounding box center [85, 234] width 122 height 24
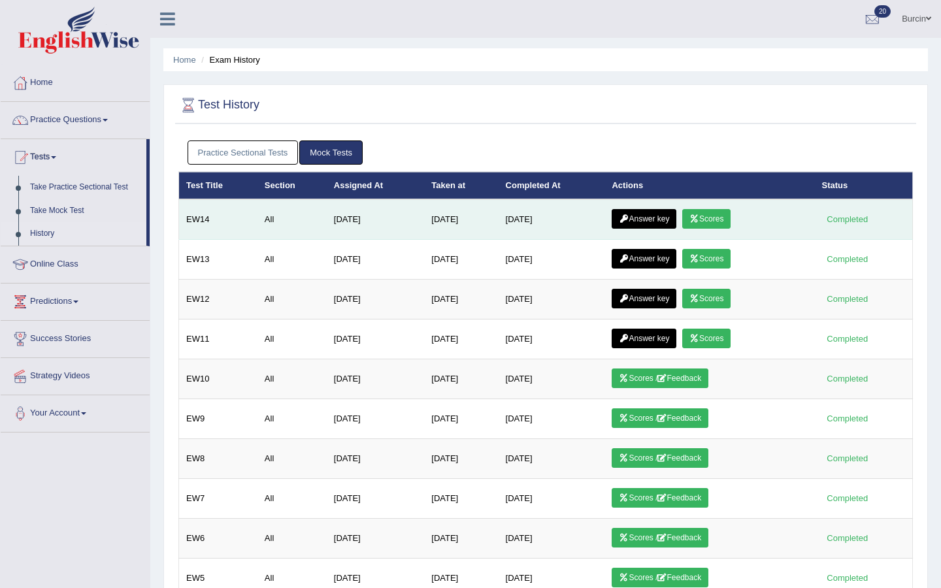
click at [661, 219] on link "Answer key" at bounding box center [643, 219] width 65 height 20
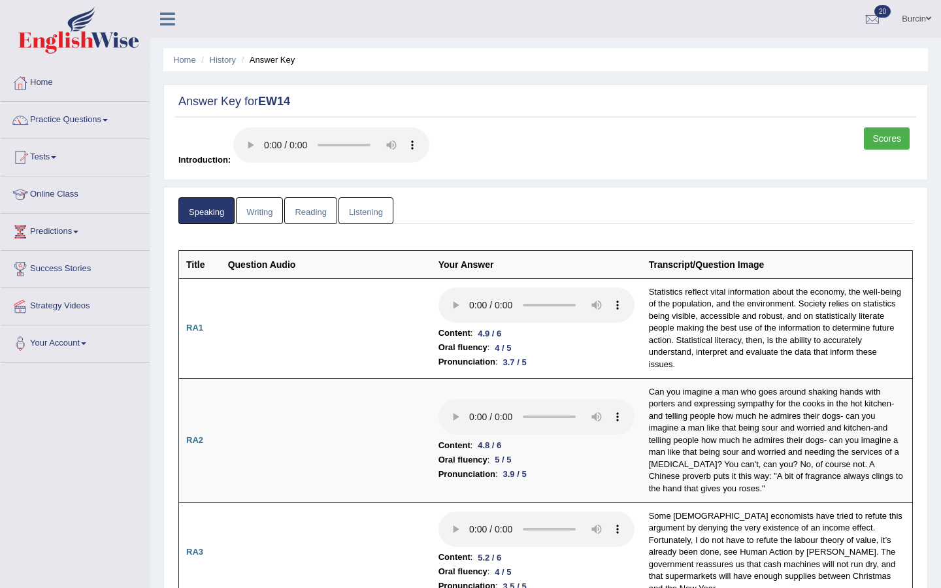
click at [259, 211] on link "Writing" at bounding box center [259, 210] width 47 height 27
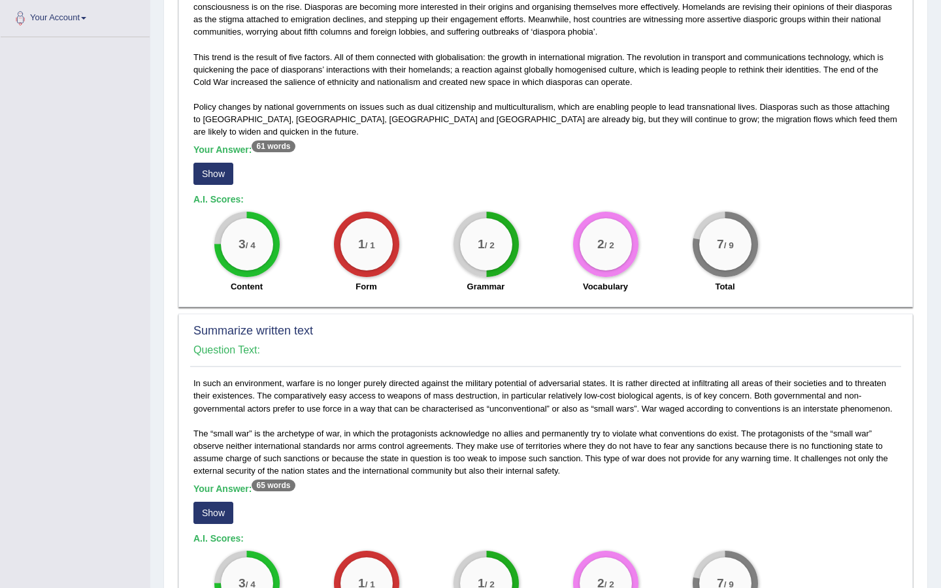
scroll to position [322, 0]
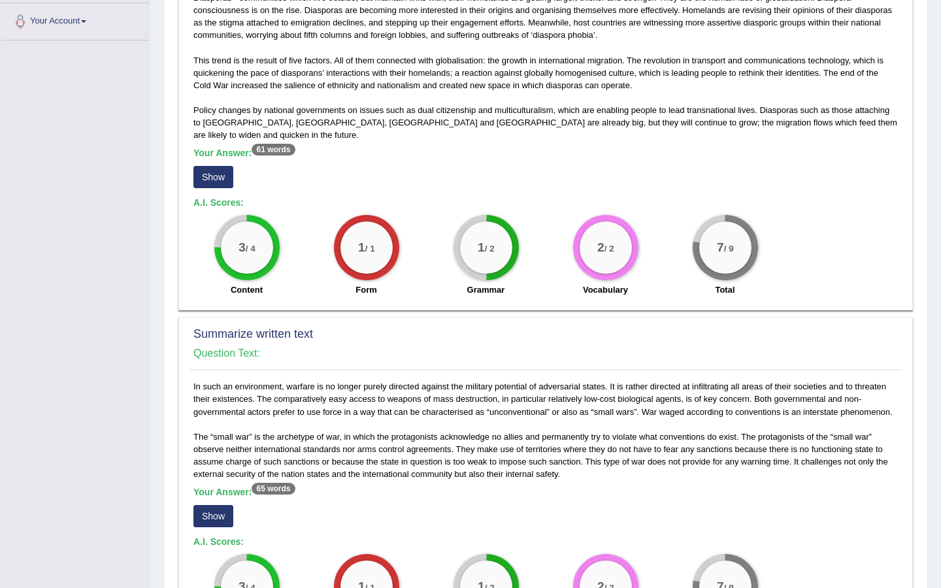
click at [217, 169] on button "Show" at bounding box center [213, 177] width 40 height 22
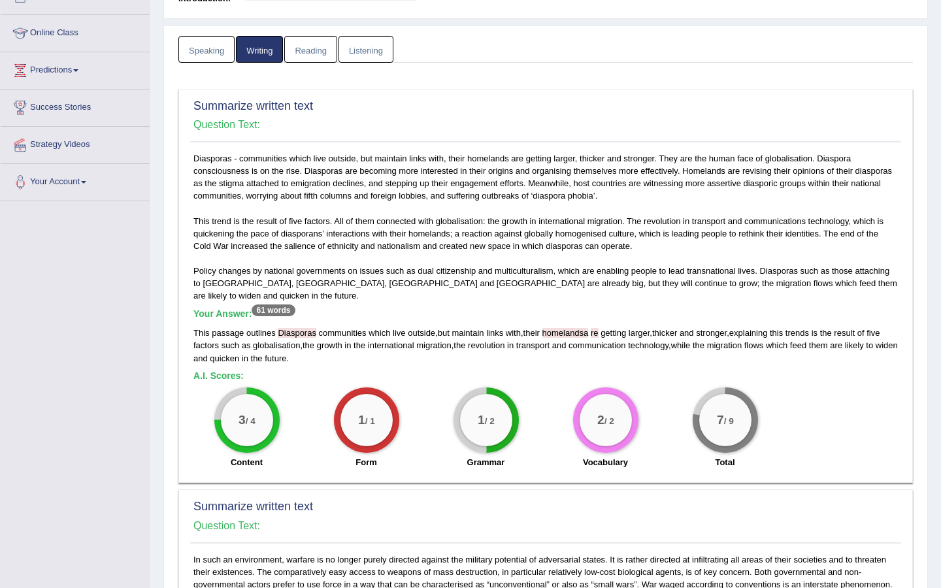
scroll to position [0, 0]
